Goal: Task Accomplishment & Management: Complete application form

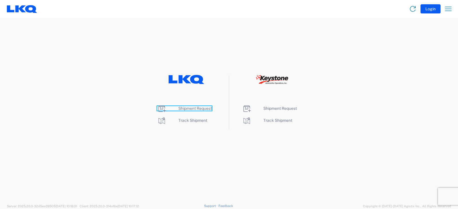
click at [189, 108] on span "Shipment Request" at bounding box center [194, 108] width 33 height 5
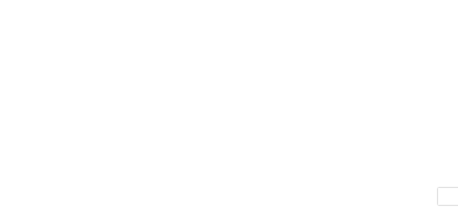
select select "FULL"
select select "LBS"
select select "IN"
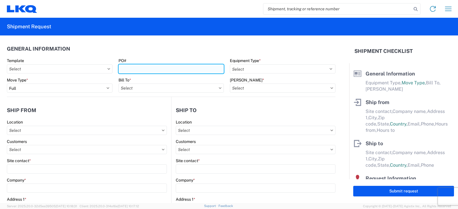
click at [123, 70] on input "PO#" at bounding box center [172, 68] width 106 height 9
type input "TRN#'S TH737507, TH737504"
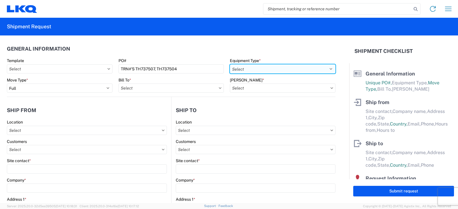
click at [273, 69] on select "Select 53’ Dry Van Flatbed Dropdeck (van) Lowboy (flatbed) Rail" at bounding box center [283, 68] width 106 height 9
select select "STDV"
click at [230, 64] on select "Select 53’ Dry Van Flatbed Dropdeck (van) Lowboy (flatbed) Rail" at bounding box center [283, 68] width 106 height 9
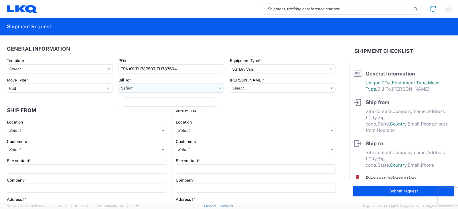
click at [140, 87] on input "text" at bounding box center [172, 88] width 106 height 9
type input "3219"
click at [149, 112] on div "3219 - [GEOGRAPHIC_DATA] TX Wheel Plant" at bounding box center [169, 113] width 100 height 9
type input "3219 - [GEOGRAPHIC_DATA] TX Wheel Plant"
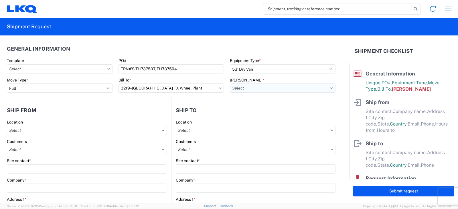
click at [257, 86] on input "text" at bounding box center [283, 88] width 106 height 9
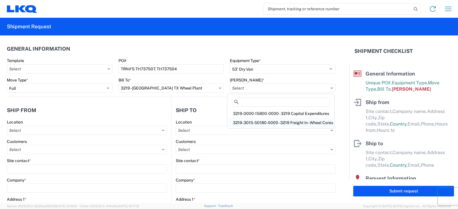
click at [253, 122] on div "3219-3015-50180-0000 - 3219 Freight In - Wheel Cores" at bounding box center [280, 122] width 105 height 9
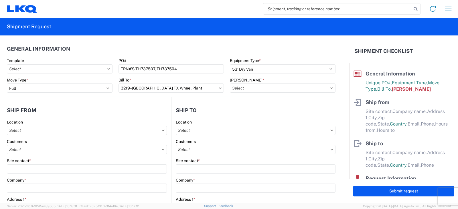
type input "3219-3015-50180-0000 - 3219 Freight In - Wheel Cores"
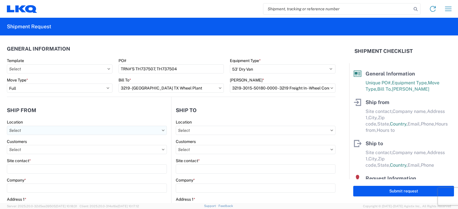
click at [21, 130] on input "text" at bounding box center [87, 130] width 160 height 9
type input "3238"
click at [32, 157] on div "3238 - Huntington IDC" at bounding box center [58, 155] width 100 height 9
type input "3238 - Huntington IDC"
type input "LKQ Corporation"
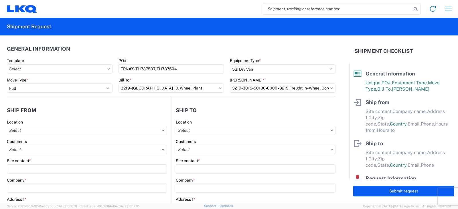
type input "1870 Riverfork Drive W"
type input "Huntington"
type input "46750"
select select "IN"
select select "US"
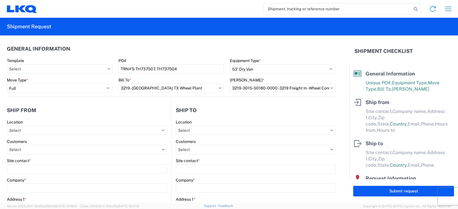
type input "07:00"
type input "17:00"
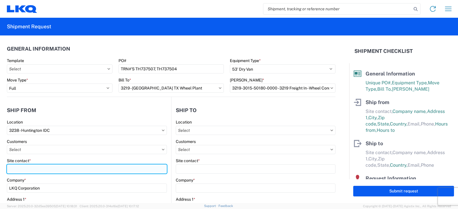
click at [13, 169] on input "Site contact *" at bounding box center [87, 169] width 160 height 9
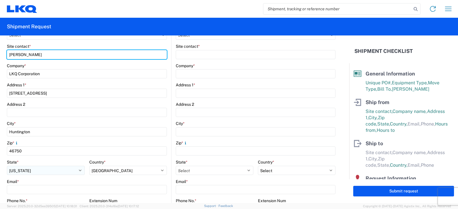
scroll to position [172, 0]
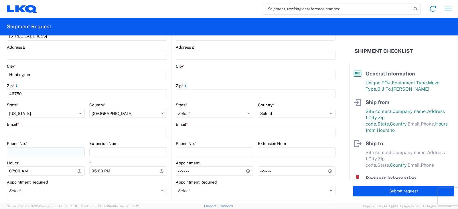
type input "[PERSON_NAME]"
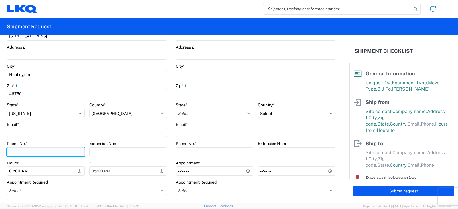
click at [27, 153] on input "Phone No. *" at bounding box center [46, 151] width 78 height 9
type input "[PHONE_NUMBER]"
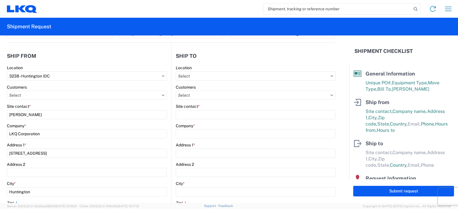
scroll to position [29, 0]
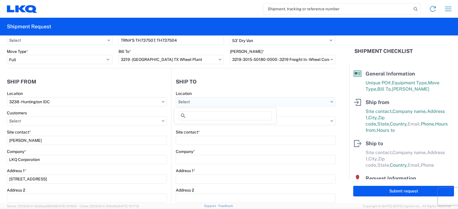
click at [196, 100] on input "text" at bounding box center [256, 101] width 160 height 9
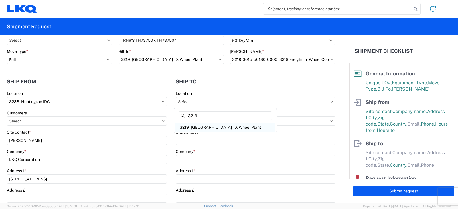
type input "3219"
click at [208, 126] on div "3219 - [GEOGRAPHIC_DATA] TX Wheel Plant" at bounding box center [225, 127] width 100 height 9
type input "3219 - [GEOGRAPHIC_DATA] TX Wheel Plant"
type input "LKQ Corporation"
type input "[STREET_ADDRESS]"
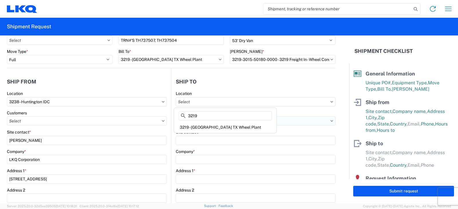
type input "[PERSON_NAME]"
type input "75141"
select select "US"
type input "[PHONE_NUMBER]"
type input "07:00"
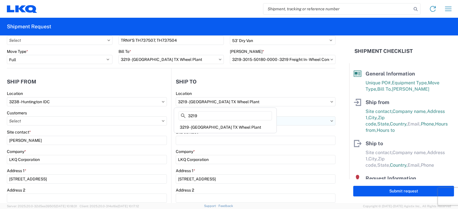
type input "16:00"
select select
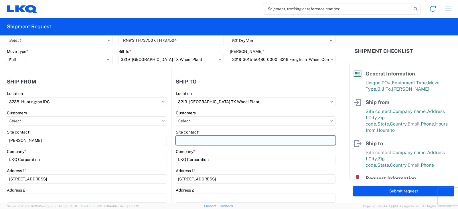
click at [187, 140] on input "Site contact *" at bounding box center [256, 140] width 160 height 9
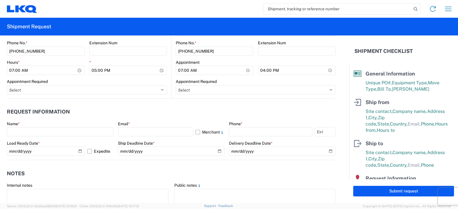
scroll to position [286, 0]
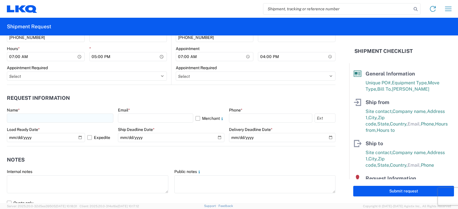
type input "[PERSON_NAME]"
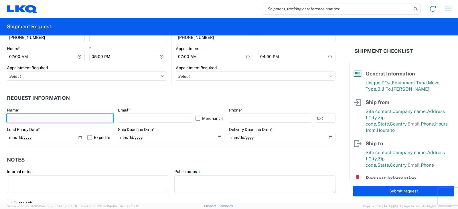
click at [16, 120] on input "text" at bounding box center [60, 118] width 106 height 9
type input "[PERSON_NAME]"
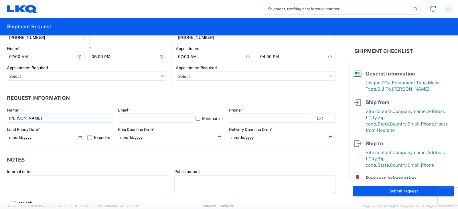
type input "1870 Riverfork Drive W"
type input "Huntington"
type input "46750"
select select "IN"
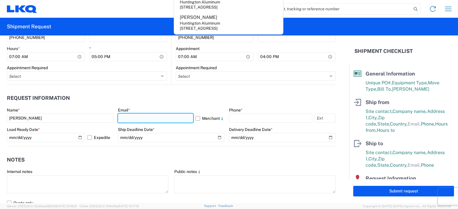
click at [152, 115] on input "text" at bounding box center [155, 118] width 75 height 9
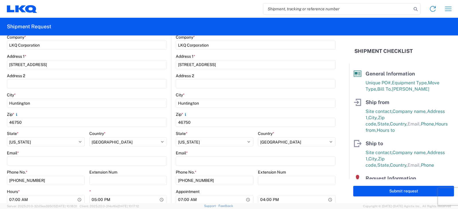
scroll to position [172, 0]
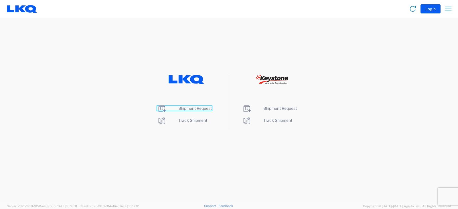
click at [189, 110] on span "Shipment Request" at bounding box center [194, 108] width 33 height 5
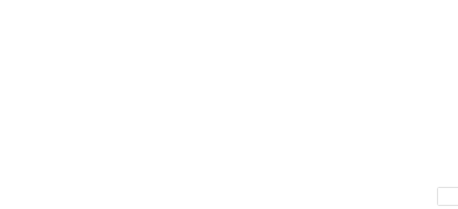
select select "FULL"
select select "LBS"
select select "IN"
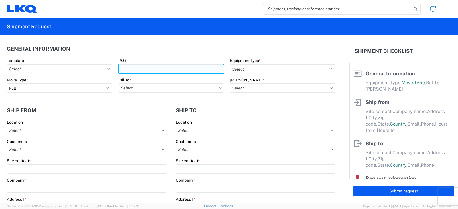
click at [131, 69] on input "PO#" at bounding box center [172, 68] width 106 height 9
type input "TRN#'S TH737507, TH737504"
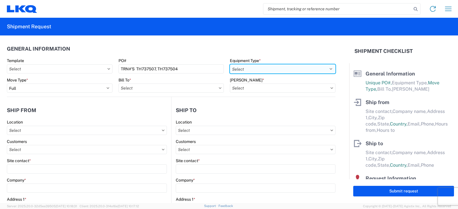
click at [276, 72] on select "Select 53’ Dry Van Flatbed Dropdeck (van) Lowboy (flatbed) Rail" at bounding box center [283, 68] width 106 height 9
select select "STDV"
click at [230, 64] on select "Select 53’ Dry Van Flatbed Dropdeck (van) Lowboy (flatbed) Rail" at bounding box center [283, 68] width 106 height 9
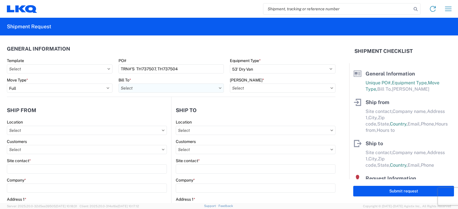
click at [135, 89] on input "text" at bounding box center [172, 88] width 106 height 9
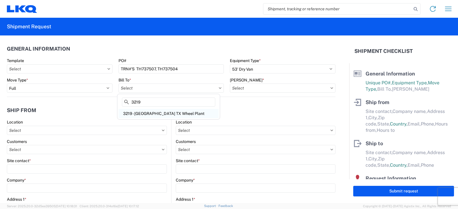
type input "3219"
click at [145, 114] on div "3219 - Dallas TX Wheel Plant" at bounding box center [169, 113] width 100 height 9
type input "3219 - [GEOGRAPHIC_DATA] TX Wheel Plant"
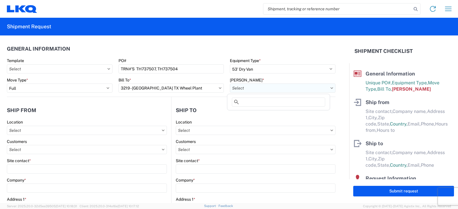
click at [242, 89] on input "text" at bounding box center [283, 88] width 106 height 9
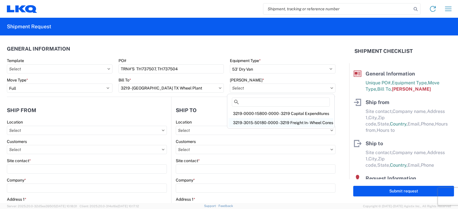
click at [238, 122] on div "3219-3015-50180-0000 - 3219 Freight In - Wheel Cores" at bounding box center [280, 122] width 105 height 9
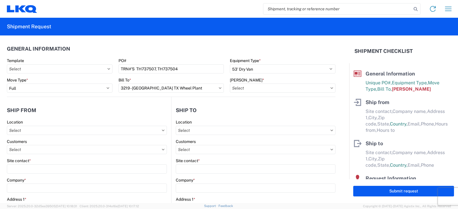
type input "3219-3015-50180-0000 - 3219 Freight In - Wheel Cores"
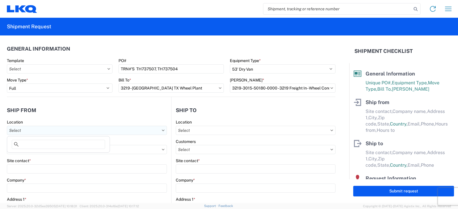
click at [17, 131] on input "text" at bounding box center [87, 130] width 160 height 9
type input "3238"
click at [29, 154] on div "3238 - Huntington IDC" at bounding box center [58, 155] width 100 height 9
type input "3238 - Huntington IDC"
type input "LKQ Corporation"
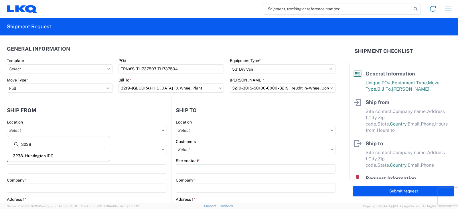
type input "1870 Riverfork Drive W"
type input "Huntington"
type input "46750"
select select "IN"
select select "US"
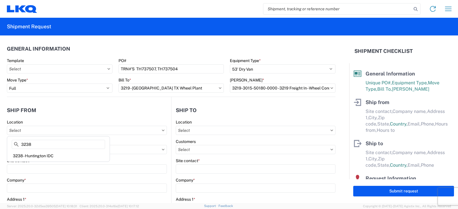
type input "07:00"
type input "17:00"
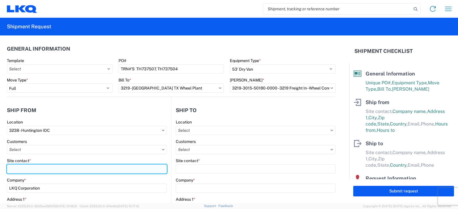
click at [11, 168] on input "Site contact *" at bounding box center [87, 169] width 160 height 9
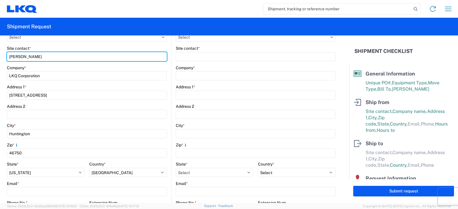
scroll to position [143, 0]
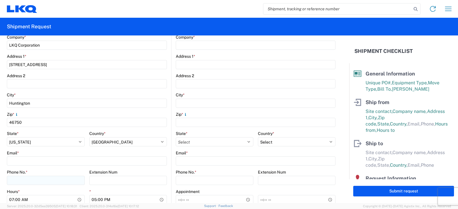
type input "[PERSON_NAME]"
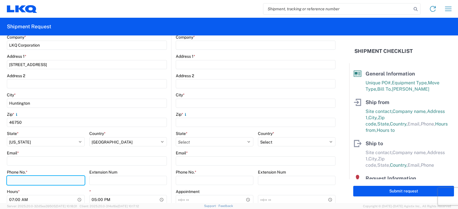
click at [14, 180] on input "Phone No. *" at bounding box center [46, 180] width 78 height 9
type input "[PHONE_NUMBER]"
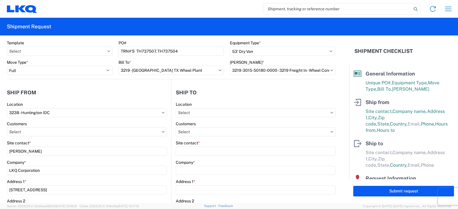
scroll to position [0, 0]
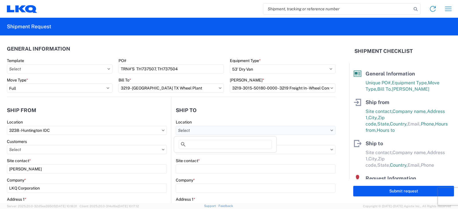
click at [193, 130] on input "text" at bounding box center [256, 130] width 160 height 9
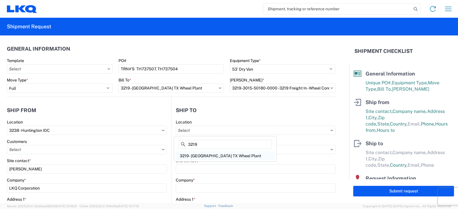
type input "3219"
click at [202, 156] on div "3219 - [GEOGRAPHIC_DATA] TX Wheel Plant" at bounding box center [225, 155] width 100 height 9
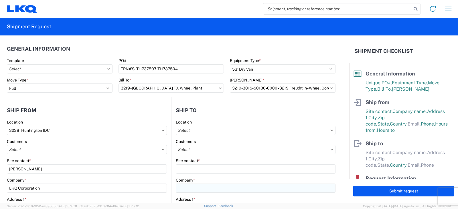
type input "3219 - [GEOGRAPHIC_DATA] TX Wheel Plant"
type input "LKQ Corporation"
type input "[STREET_ADDRESS]"
type input "[PERSON_NAME]"
type input "75141"
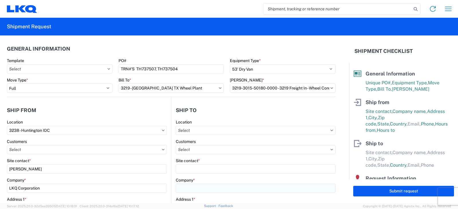
select select "US"
type input "[PHONE_NUMBER]"
type input "07:00"
type input "16:00"
select select
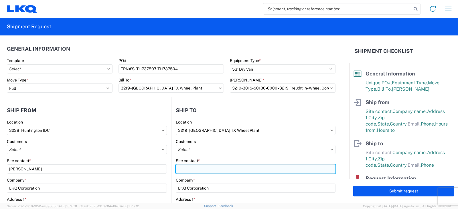
click at [188, 168] on input "Site contact *" at bounding box center [256, 169] width 160 height 9
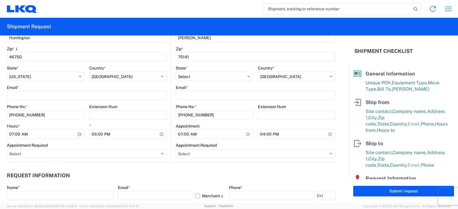
scroll to position [258, 0]
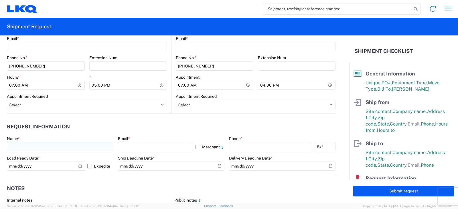
type input "[PERSON_NAME]"
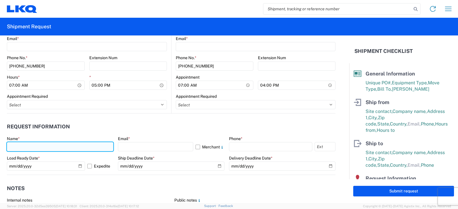
click at [19, 148] on input "text" at bounding box center [60, 146] width 106 height 9
type input "[PERSON_NAME]"
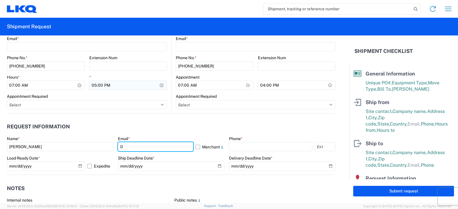
type input "[EMAIL_ADDRESS][DOMAIN_NAME]"
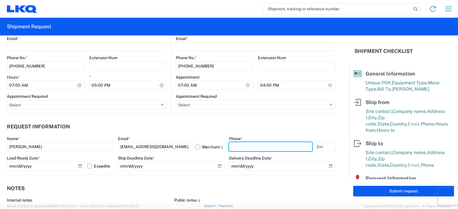
click at [234, 147] on input "text" at bounding box center [270, 146] width 83 height 9
type input "[PHONE_NUMBER]"
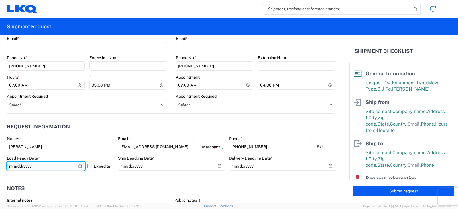
click at [78, 167] on input "[DATE]" at bounding box center [46, 166] width 78 height 9
type input "2025-10-13"
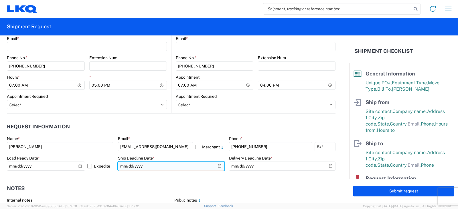
click at [216, 166] on input "date" at bounding box center [171, 166] width 106 height 9
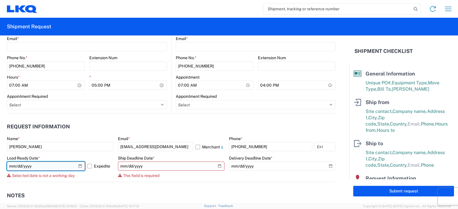
click at [79, 166] on input "2025-10-13" at bounding box center [46, 166] width 78 height 9
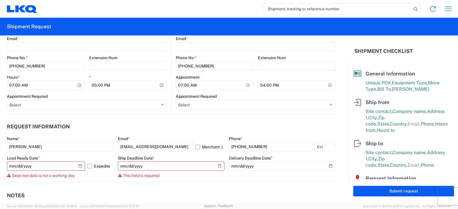
click at [23, 122] on header "Request Information" at bounding box center [171, 127] width 329 height 13
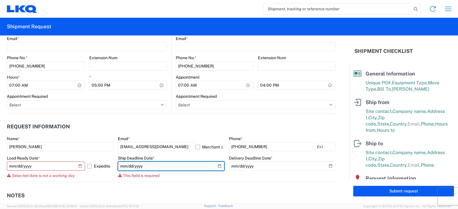
click at [217, 165] on input "date" at bounding box center [171, 166] width 106 height 9
type input "2025-10-13"
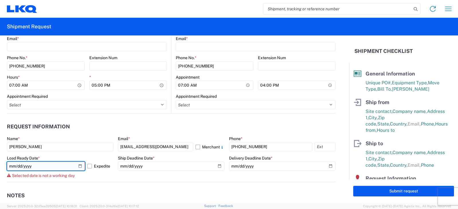
click at [79, 166] on input "2025-10-13" at bounding box center [46, 166] width 78 height 9
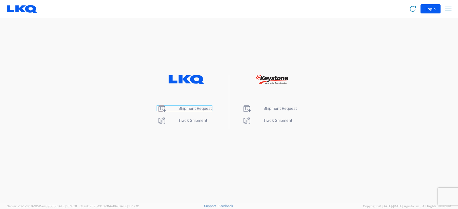
click at [189, 108] on span "Shipment Request" at bounding box center [194, 108] width 33 height 5
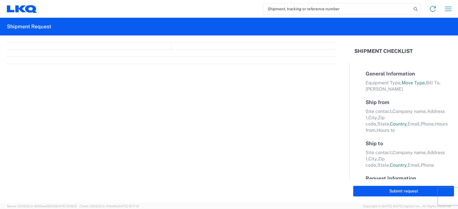
select select "FULL"
select select "LBS"
select select "IN"
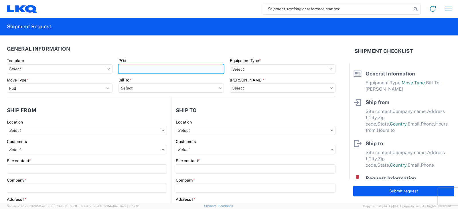
click at [136, 71] on input "PO#" at bounding box center [172, 68] width 106 height 9
type input "TRN#'S TH737507, TH737504"
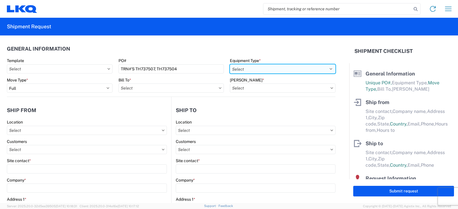
click at [259, 67] on select "Select 53’ Dry Van Flatbed Dropdeck (van) Lowboy (flatbed) Rail" at bounding box center [283, 68] width 106 height 9
select select "STDV"
click at [230, 64] on select "Select 53’ Dry Van Flatbed Dropdeck (van) Lowboy (flatbed) Rail" at bounding box center [283, 68] width 106 height 9
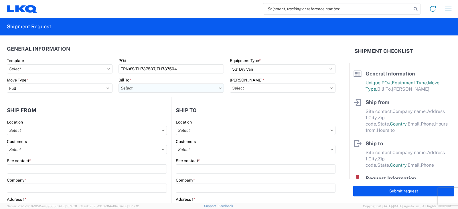
click at [137, 88] on input "text" at bounding box center [172, 88] width 106 height 9
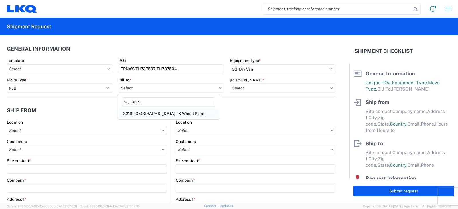
type input "3219"
click at [146, 113] on div "3219 - [GEOGRAPHIC_DATA] TX Wheel Plant" at bounding box center [169, 113] width 100 height 9
type input "3219 - [GEOGRAPHIC_DATA] TX Wheel Plant"
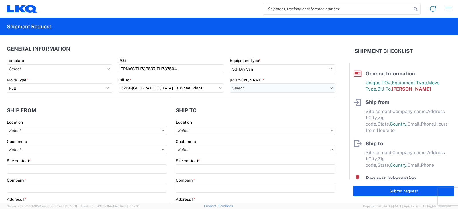
click at [250, 89] on input "text" at bounding box center [283, 88] width 106 height 9
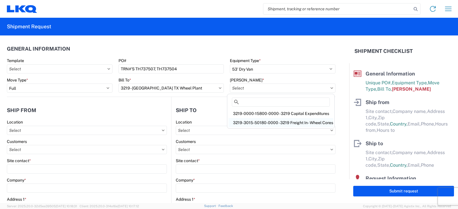
click at [255, 122] on div "3219-3015-50180-0000 - 3219 Freight In - Wheel Cores" at bounding box center [280, 122] width 105 height 9
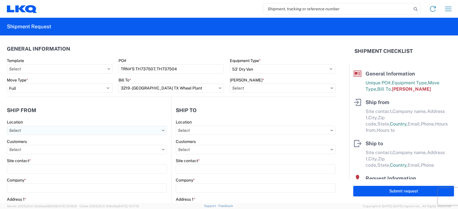
type input "3219-3015-50180-0000 - 3219 Freight In - Wheel Cores"
click at [12, 129] on input "text" at bounding box center [87, 130] width 160 height 9
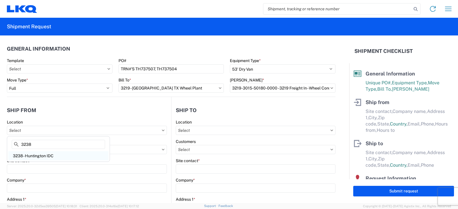
type input "3238"
click at [35, 155] on div "3238 - Huntington IDC" at bounding box center [58, 155] width 100 height 9
type input "3238 - Huntington IDC"
type input "LKQ Corporation"
type input "1870 Riverfork Drive W"
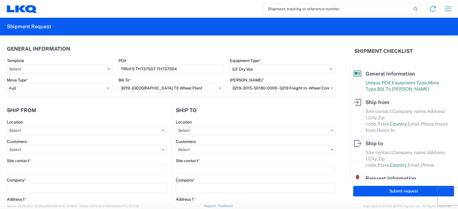
type input "Huntington"
type input "46750"
select select "IN"
select select "US"
type input "07:00"
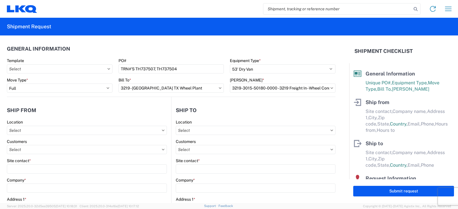
type input "17:00"
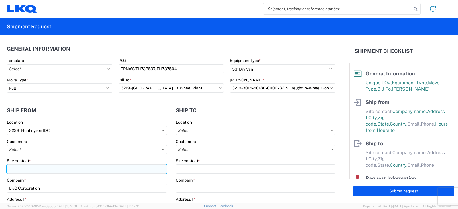
click at [12, 168] on input "Site contact *" at bounding box center [87, 169] width 160 height 9
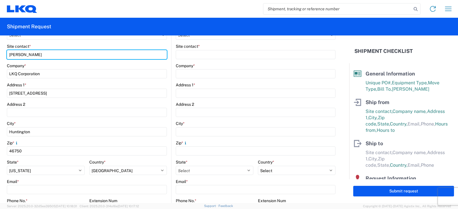
scroll to position [143, 0]
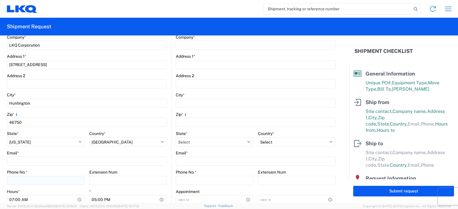
type input "[PERSON_NAME]"
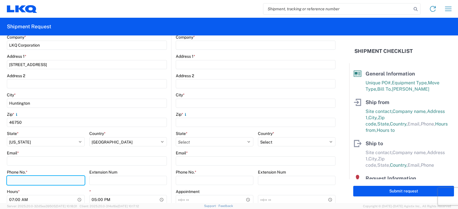
click at [15, 179] on input "Phone No. *" at bounding box center [46, 180] width 78 height 9
type input "[PHONE_NUMBER]"
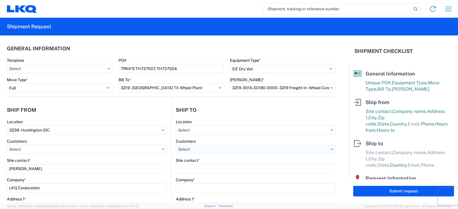
scroll to position [0, 0]
click at [193, 131] on input "text" at bounding box center [256, 130] width 160 height 9
type input "3219"
click at [204, 157] on div "3219 - [GEOGRAPHIC_DATA] TX Wheel Plant" at bounding box center [225, 155] width 100 height 9
type input "3219 - [GEOGRAPHIC_DATA] TX Wheel Plant"
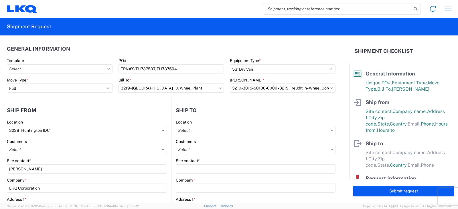
type input "LKQ Corporation"
type input "[STREET_ADDRESS]"
type input "[PERSON_NAME]"
type input "75141"
select select "US"
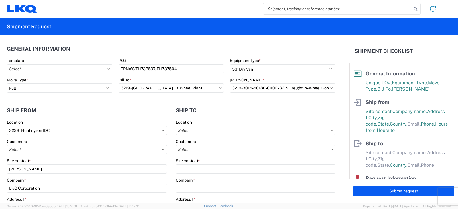
type input "[PHONE_NUMBER]"
type input "07:00"
type input "16:00"
select select
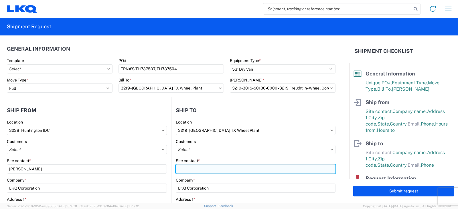
click at [183, 172] on input "Site contact *" at bounding box center [256, 169] width 160 height 9
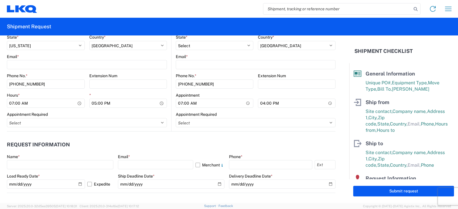
scroll to position [258, 0]
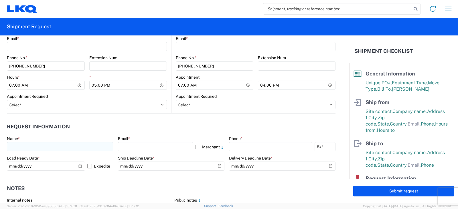
type input "[PERSON_NAME]"
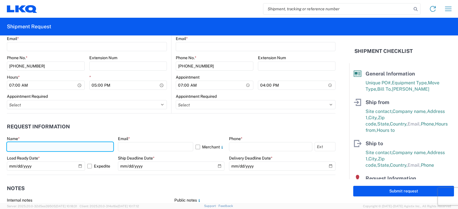
click at [16, 146] on input "text" at bounding box center [60, 146] width 106 height 9
type input "[PERSON_NAME]"
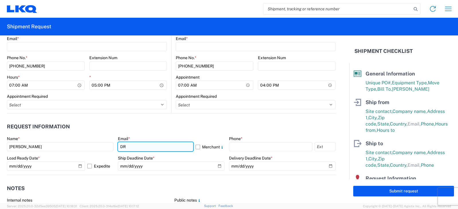
type input "[EMAIL_ADDRESS][DOMAIN_NAME]"
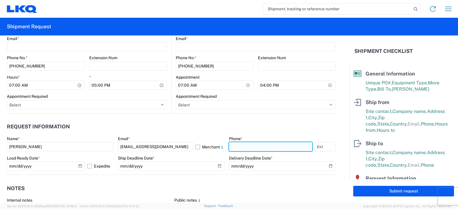
click at [230, 145] on input "text" at bounding box center [270, 146] width 83 height 9
type input "[PHONE_NUMBER]"
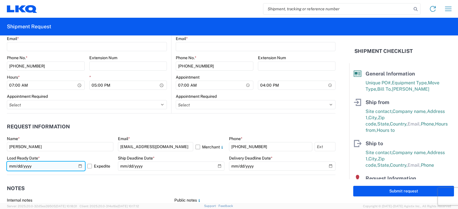
click at [79, 165] on input "[DATE]" at bounding box center [46, 166] width 78 height 9
type input "2025-10-13"
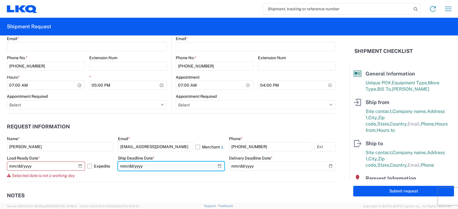
click at [215, 165] on input "date" at bounding box center [171, 166] width 106 height 9
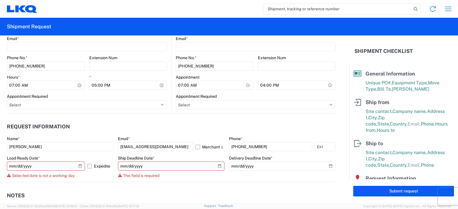
click at [88, 166] on label "Expedite" at bounding box center [100, 166] width 26 height 9
click at [0, 0] on input "Expedite" at bounding box center [0, 0] width 0 height 0
click at [87, 165] on label "Expedite" at bounding box center [100, 166] width 26 height 9
click at [0, 0] on input "Expedite" at bounding box center [0, 0] width 0 height 0
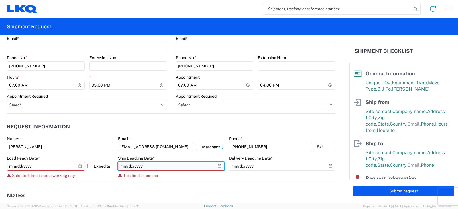
click at [214, 168] on input "date" at bounding box center [171, 166] width 106 height 9
click at [217, 166] on input "date" at bounding box center [171, 166] width 106 height 9
type input "2025-10-13"
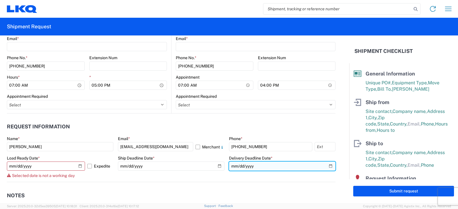
click at [329, 165] on input "date" at bounding box center [282, 166] width 106 height 9
type input "2025-10-16"
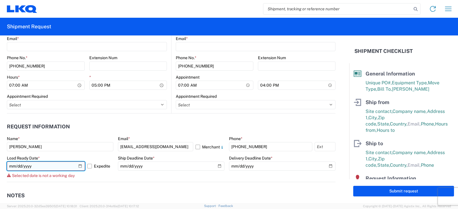
click at [69, 167] on input "2025-10-13" at bounding box center [46, 166] width 78 height 9
click at [51, 170] on input "2025-10-13" at bounding box center [46, 166] width 78 height 9
click at [49, 165] on input "2025-10-13" at bounding box center [46, 166] width 78 height 9
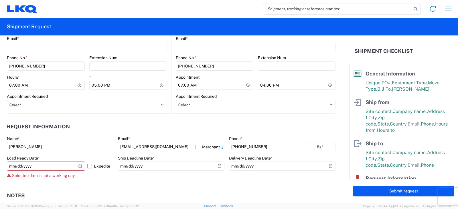
click at [93, 177] on div "Selected date is not a working day" at bounding box center [60, 175] width 106 height 5
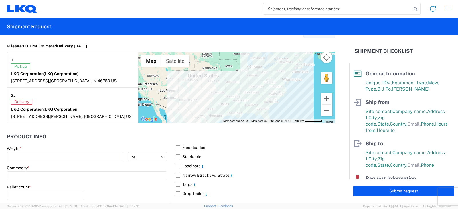
scroll to position [515, 0]
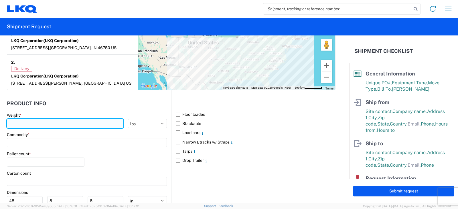
click at [20, 124] on input "number" at bounding box center [65, 123] width 117 height 9
type input "26000"
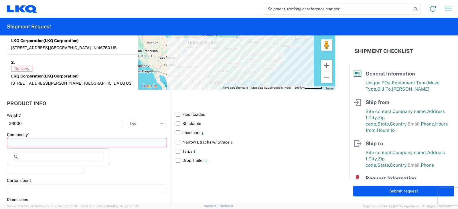
click at [17, 143] on input at bounding box center [87, 142] width 160 height 9
click at [18, 157] on icon at bounding box center [16, 157] width 5 height 5
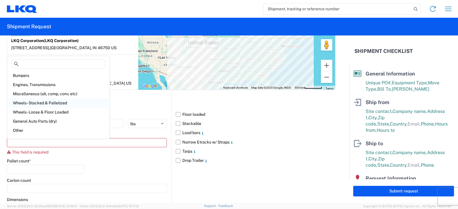
click at [36, 104] on div "Wheels - Stacked & Palletized" at bounding box center [58, 102] width 100 height 9
type input "Wheels - Stacked & Palletized"
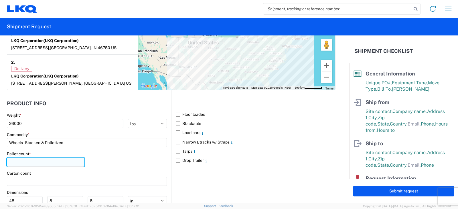
click at [12, 162] on input "number" at bounding box center [46, 162] width 78 height 9
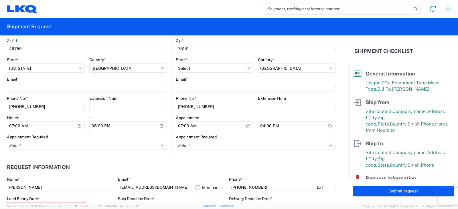
scroll to position [217, 0]
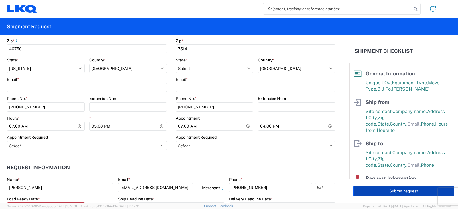
type input "26"
click at [395, 191] on button "Submit request" at bounding box center [403, 191] width 101 height 11
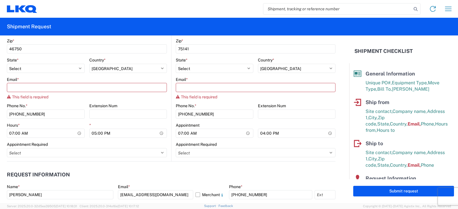
scroll to position [8, 0]
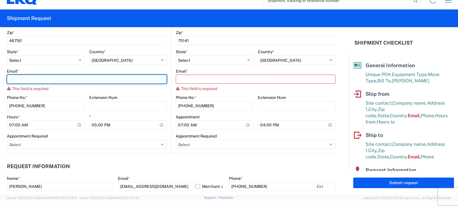
click at [28, 81] on input "Email *" at bounding box center [87, 79] width 160 height 9
type input "[EMAIL_ADDRESS][DOMAIN_NAME]"
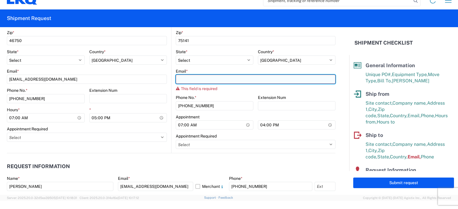
click at [185, 80] on input "Email *" at bounding box center [256, 79] width 160 height 9
click at [197, 79] on input "Email *" at bounding box center [256, 79] width 160 height 9
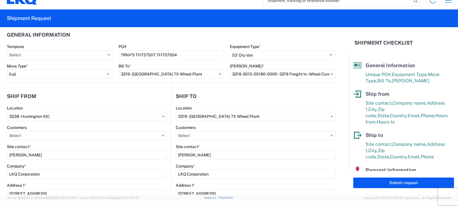
scroll to position [0, 0]
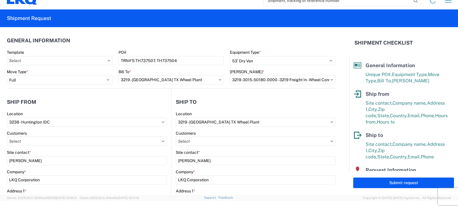
type input "cmontgomery@lkqcorp.com"
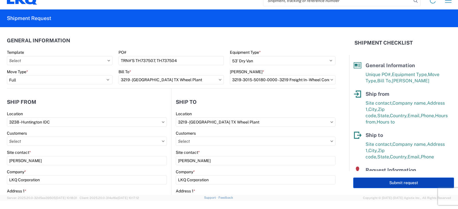
click at [398, 183] on button "Submit request" at bounding box center [403, 183] width 101 height 11
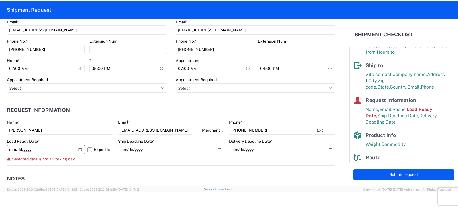
scroll to position [286, 0]
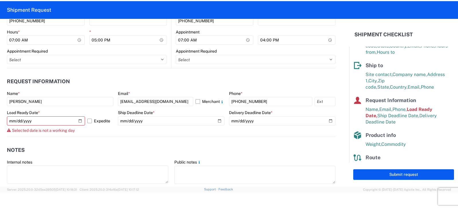
click at [76, 151] on header "Notes" at bounding box center [171, 150] width 329 height 13
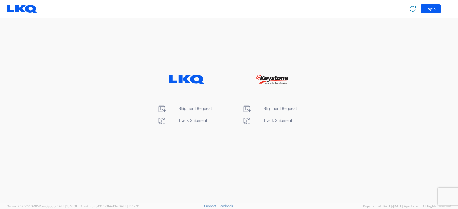
click at [192, 108] on span "Shipment Request" at bounding box center [194, 108] width 33 height 5
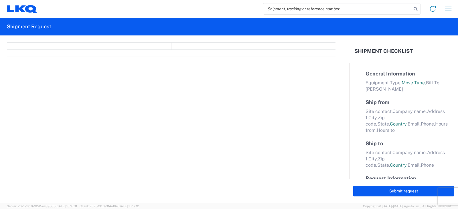
select select "FULL"
select select "LBS"
select select "IN"
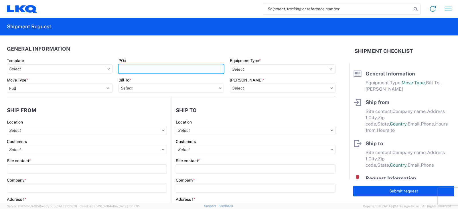
drag, startPoint x: 126, startPoint y: 68, endPoint x: 124, endPoint y: 65, distance: 3.3
click at [126, 68] on input "PO#" at bounding box center [172, 68] width 106 height 9
click at [133, 70] on input "HU" at bounding box center [172, 68] width 106 height 9
type input "HU008178 1755 TO 239"
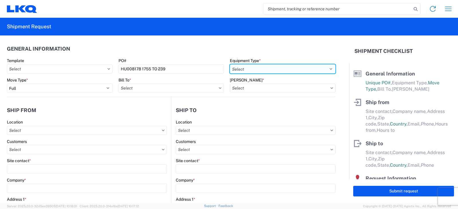
click at [254, 70] on select "Select 53’ Dry Van Flatbed Dropdeck (van) Lowboy (flatbed) Rail" at bounding box center [283, 68] width 106 height 9
select select "STDV"
click at [230, 64] on select "Select 53’ Dry Van Flatbed Dropdeck (van) Lowboy (flatbed) Rail" at bounding box center [283, 68] width 106 height 9
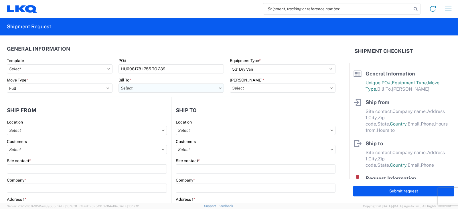
click at [139, 88] on input "text" at bounding box center [172, 88] width 106 height 9
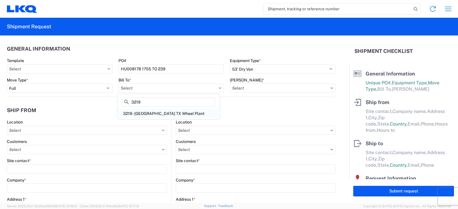
type input "3219"
click at [154, 113] on div "3219 - [GEOGRAPHIC_DATA] TX Wheel Plant" at bounding box center [169, 113] width 100 height 9
type input "3219 - [GEOGRAPHIC_DATA] TX Wheel Plant"
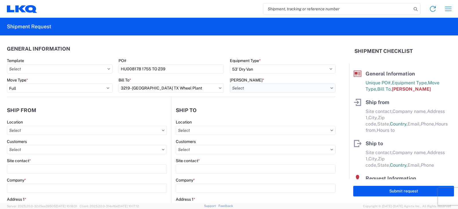
click at [240, 89] on input "text" at bounding box center [283, 88] width 106 height 9
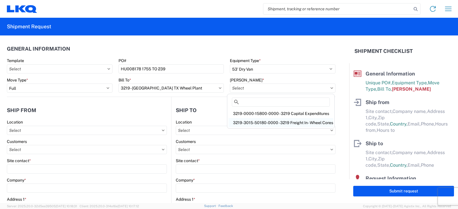
click at [252, 122] on div "3219-3015-50180-0000 - 3219 Freight In - Wheel Cores" at bounding box center [280, 122] width 105 height 9
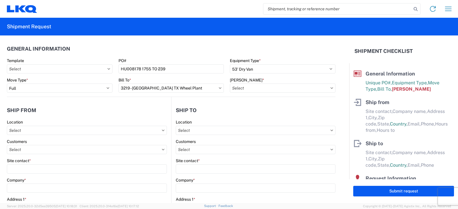
type input "3219-3015-50180-0000 - 3219 Freight In - Wheel Cores"
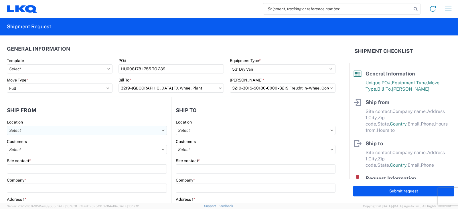
click at [17, 131] on input "text" at bounding box center [87, 130] width 160 height 9
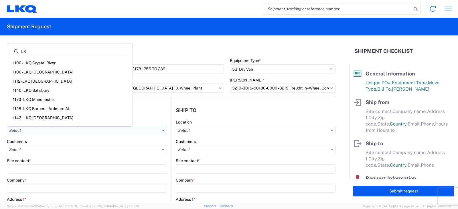
type input "L"
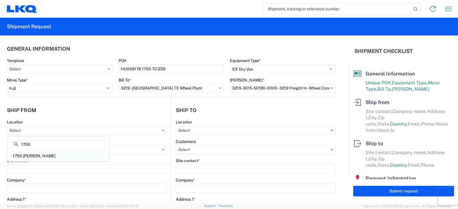
type input "1755"
click at [31, 156] on div "1755 [PERSON_NAME]" at bounding box center [58, 155] width 100 height 9
type input "1755 [PERSON_NAME]"
type input "LKQ Corp"
type input "[STREET_ADDRESS]"
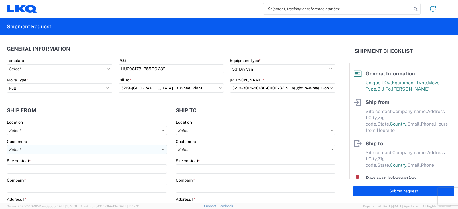
type input "[PERSON_NAME]"
type input "80102"
select select "CO"
select select "US"
type input "07:00"
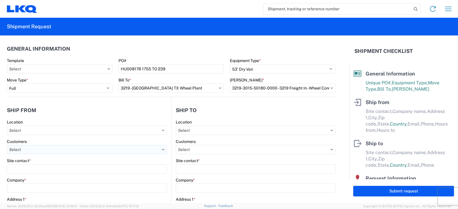
type input "15:00"
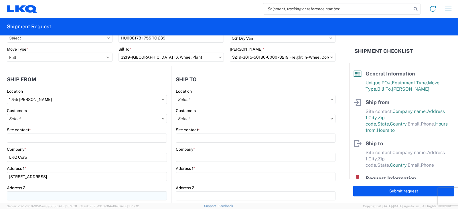
scroll to position [29, 0]
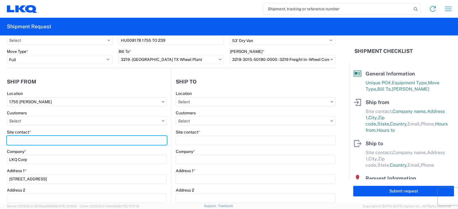
click at [17, 141] on input "Site contact *" at bounding box center [87, 140] width 160 height 9
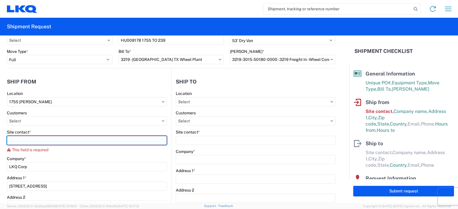
click at [20, 141] on input "Site contact *" at bounding box center [87, 140] width 160 height 9
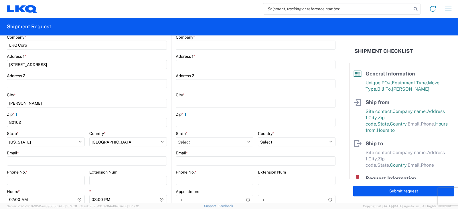
scroll to position [172, 0]
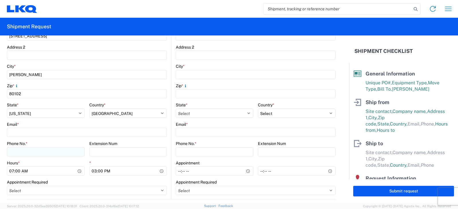
type input "[PERSON_NAME]"
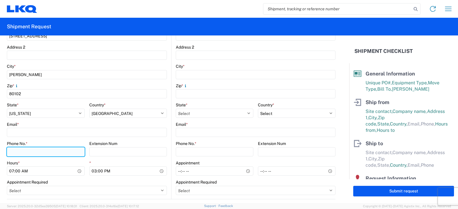
click at [10, 152] on input "Phone No. *" at bounding box center [46, 151] width 78 height 9
type input "[PHONE_NUMBER]"
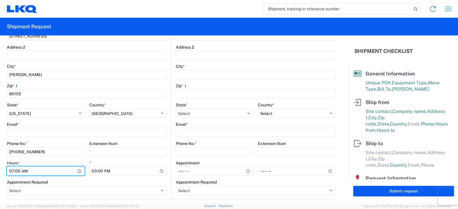
click at [11, 171] on input "07:00" at bounding box center [46, 171] width 78 height 9
type input "08:00"
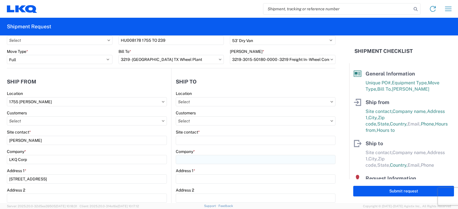
scroll to position [0, 0]
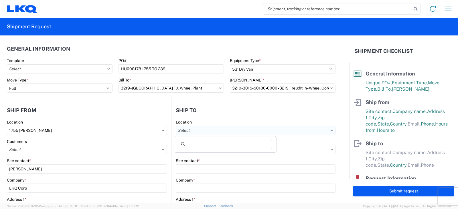
click at [185, 130] on input "text" at bounding box center [256, 130] width 160 height 9
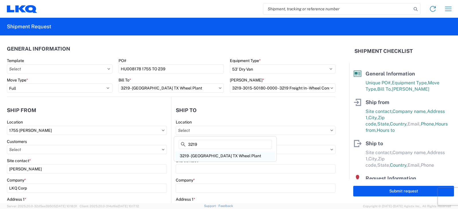
type input "3219"
click at [200, 156] on div "3219 - [GEOGRAPHIC_DATA] TX Wheel Plant" at bounding box center [225, 155] width 100 height 9
type input "3219 - [GEOGRAPHIC_DATA] TX Wheel Plant"
type input "LKQ Corporation"
type input "[STREET_ADDRESS]"
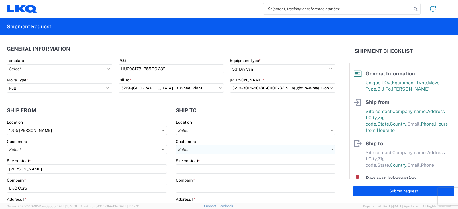
type input "[PERSON_NAME]"
type input "75141"
select select "US"
type input "[PHONE_NUMBER]"
type input "07:00"
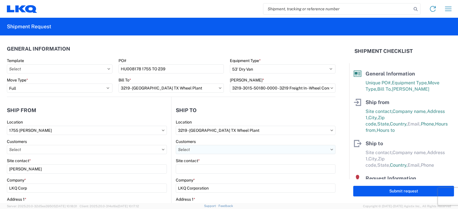
type input "16:00"
select select
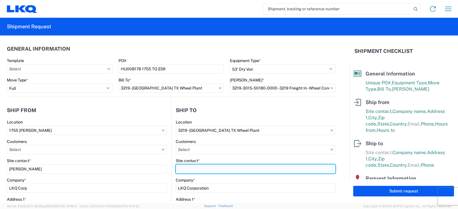
click at [183, 169] on input "Site contact *" at bounding box center [256, 169] width 160 height 9
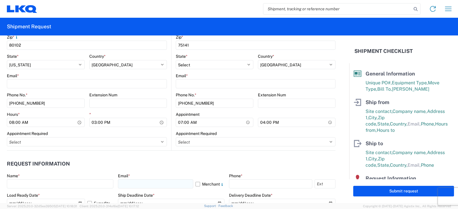
scroll to position [229, 0]
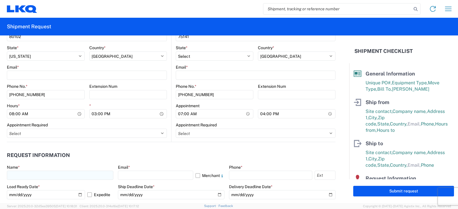
type input "[PERSON_NAME]"
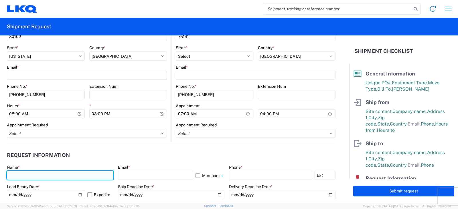
click at [15, 172] on input "text" at bounding box center [60, 175] width 106 height 9
type input "[PERSON_NAME]"
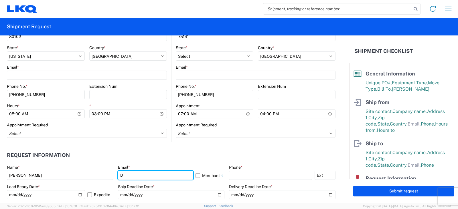
type input "[EMAIL_ADDRESS][DOMAIN_NAME]"
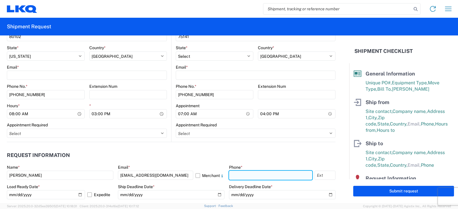
click at [239, 177] on input "text" at bounding box center [270, 175] width 83 height 9
type input "[PHONE_NUMBER]"
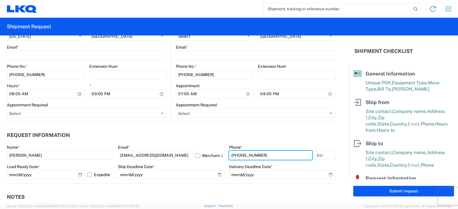
scroll to position [258, 0]
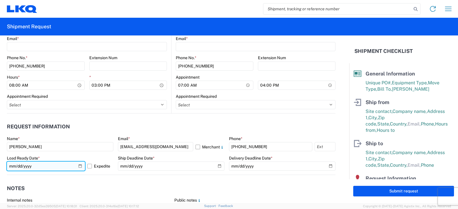
click at [79, 166] on input "[DATE]" at bounding box center [46, 166] width 78 height 9
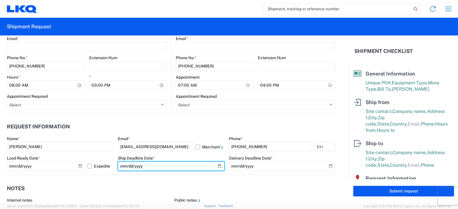
click at [216, 167] on input "date" at bounding box center [171, 166] width 106 height 9
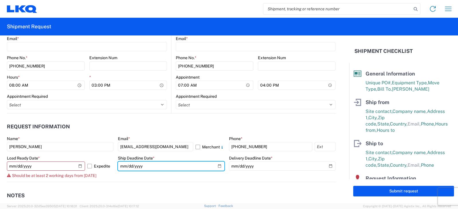
type input "[DATE]"
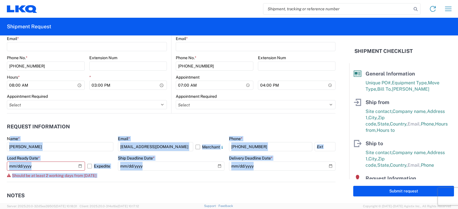
drag, startPoint x: 6, startPoint y: 135, endPoint x: 0, endPoint y: 183, distance: 48.4
click at [0, 183] on form "General Information Template PO# HU008178 1755 TO 239 Equipment Type * Select 5…" at bounding box center [174, 119] width 349 height 168
click at [107, 180] on agx-form-control-wrapper-v2 "Load Ready Date * [DATE] Expedite Should be at least 2 working days from [DATE]" at bounding box center [60, 169] width 106 height 27
